Goal: Task Accomplishment & Management: Use online tool/utility

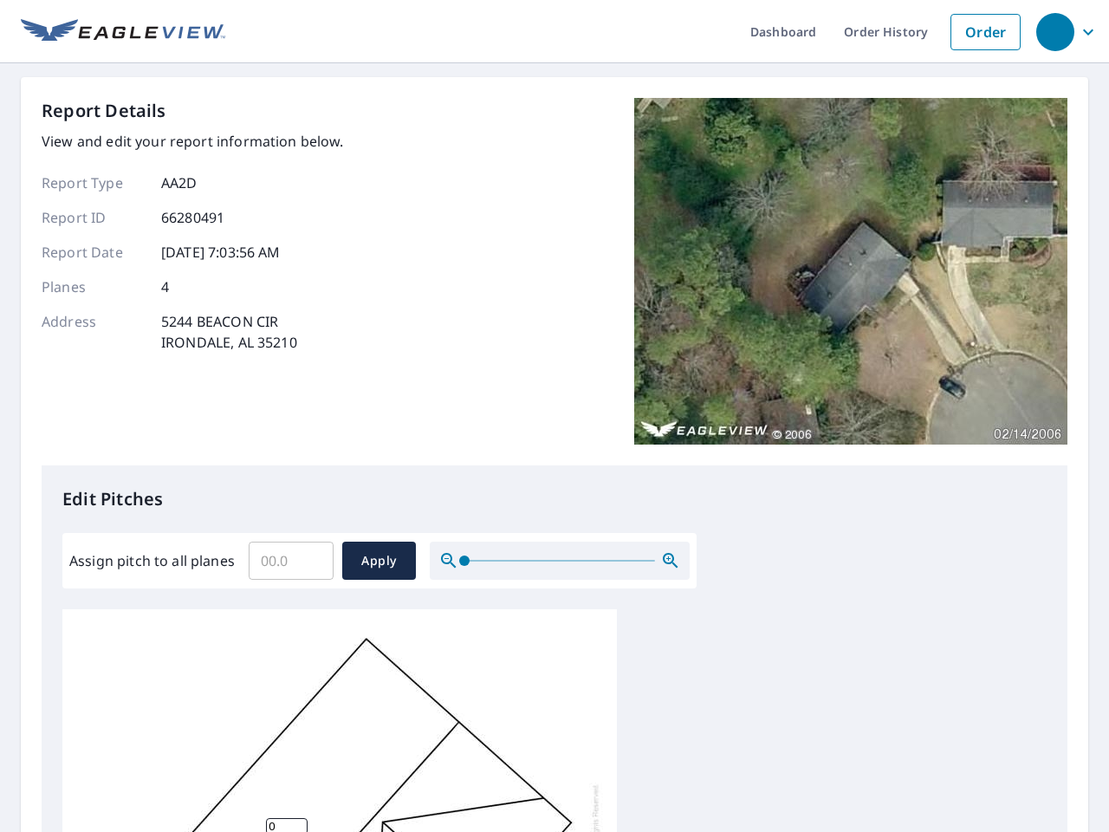
click at [555, 416] on div "Report Details View and edit your report information below. Report Type AA2D Re…" at bounding box center [555, 281] width 1026 height 367
click at [1055, 31] on div "button" at bounding box center [1056, 32] width 38 height 38
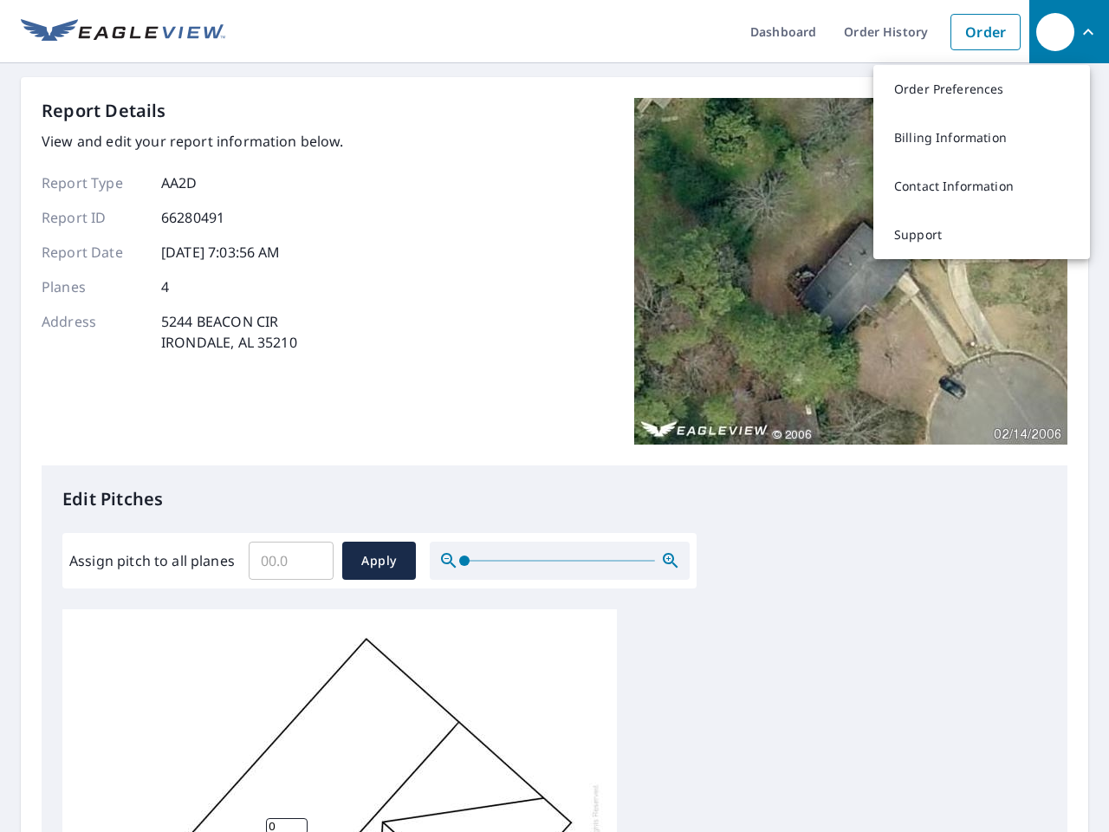
click at [291, 561] on input "Assign pitch to all planes" at bounding box center [291, 560] width 85 height 49
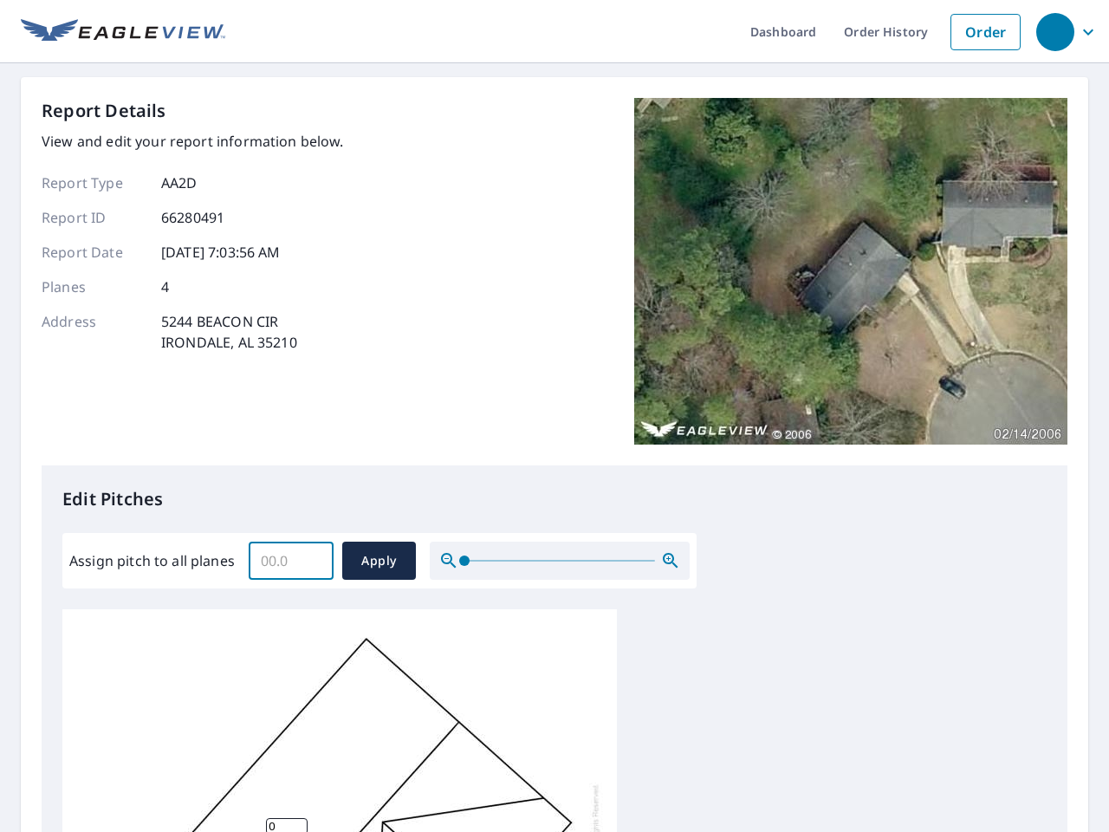
click at [379, 561] on span "Apply" at bounding box center [379, 561] width 46 height 22
click at [671, 561] on icon "button" at bounding box center [670, 560] width 21 height 21
